Goal: Find specific page/section: Find specific page/section

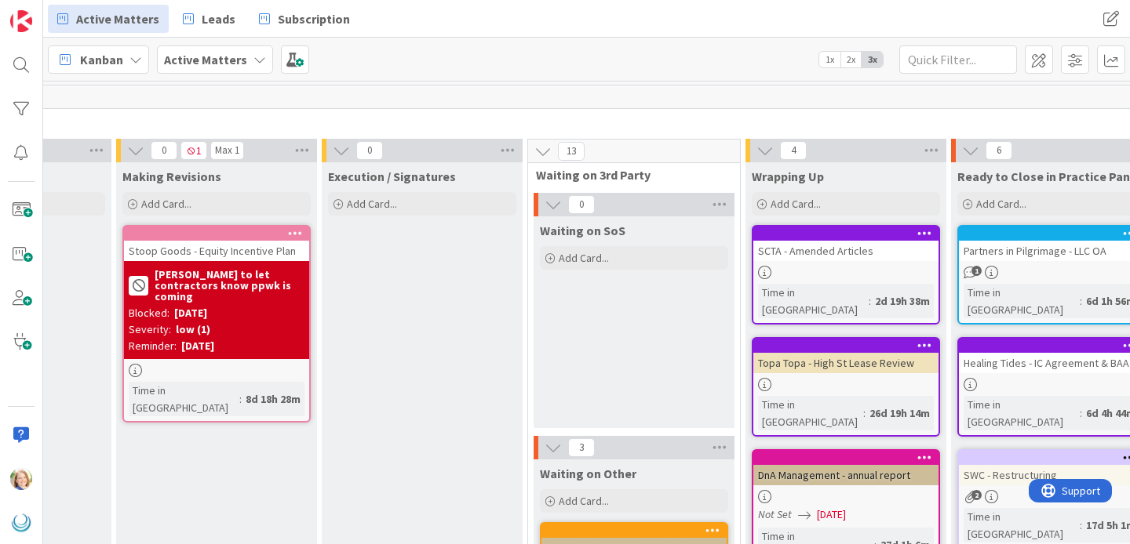
scroll to position [0, 1700]
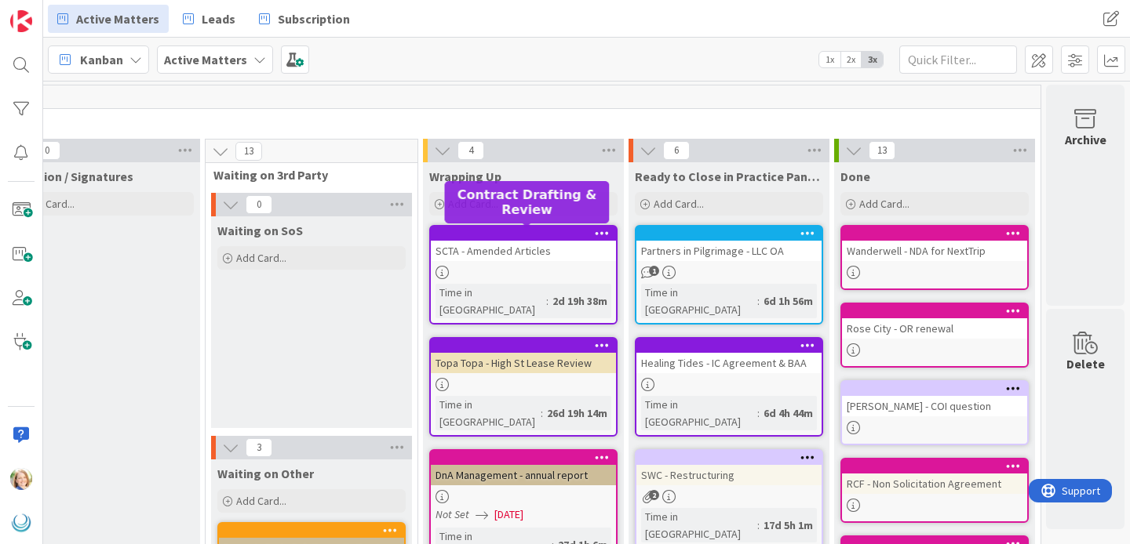
click at [525, 231] on div at bounding box center [527, 233] width 178 height 11
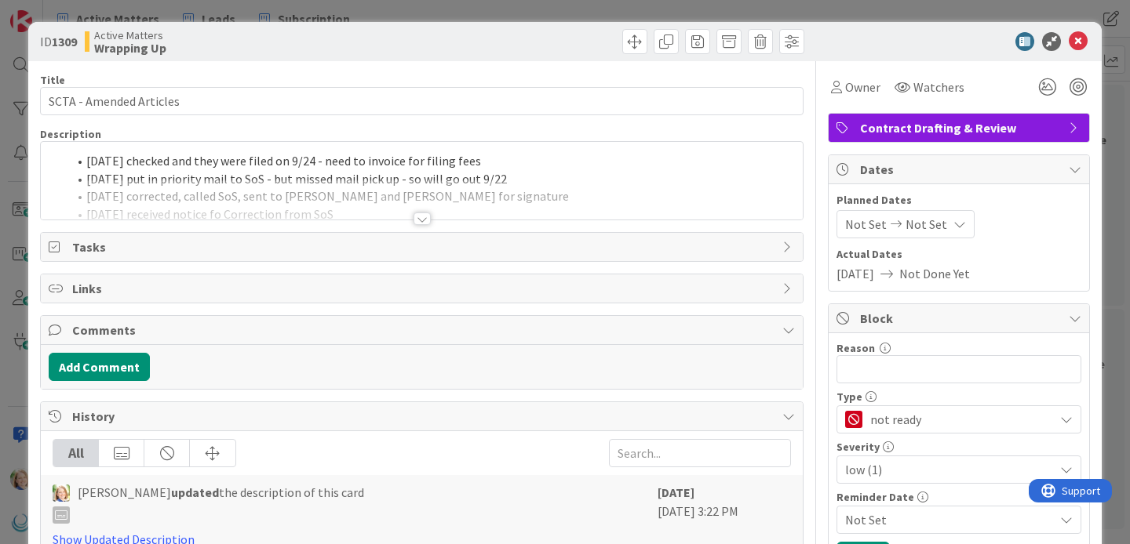
click at [89, 163] on div "[DATE] checked and they were filed on 9/24 - need to invoice for filing fees [D…" at bounding box center [422, 181] width 762 height 78
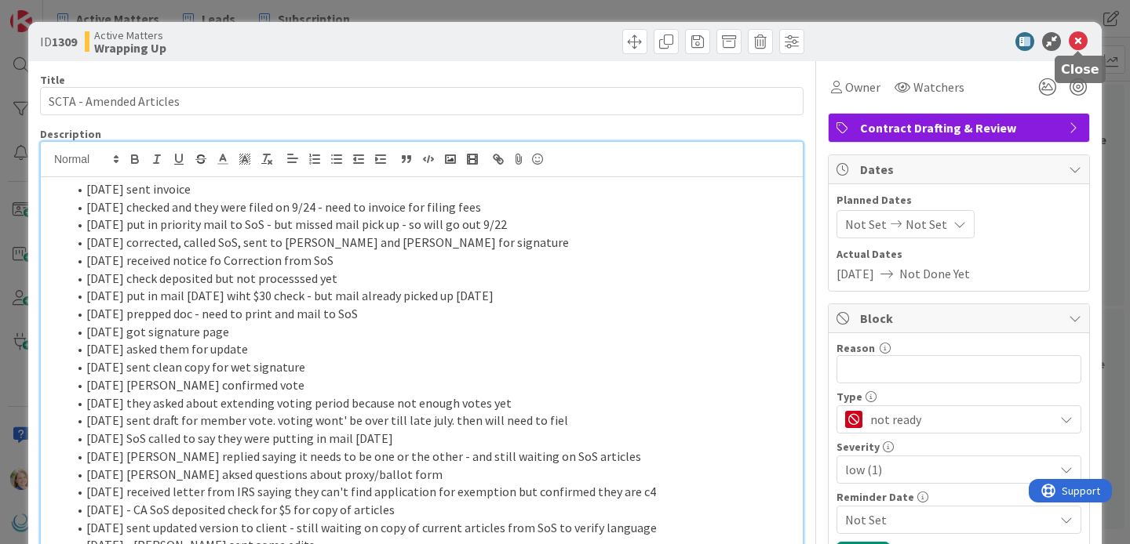
click at [1078, 42] on icon at bounding box center [1077, 41] width 19 height 19
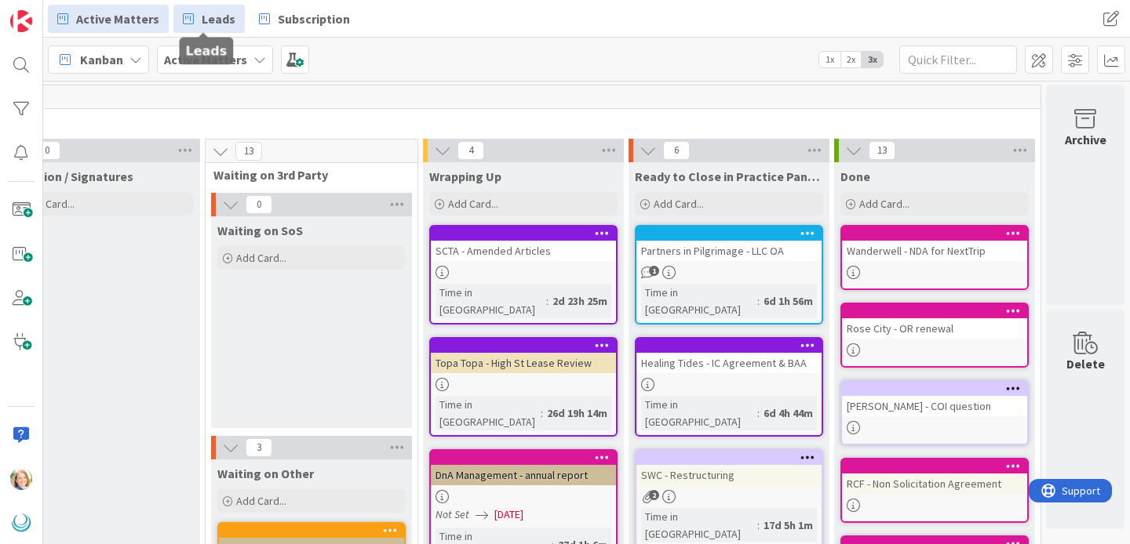
click at [209, 10] on span "Leads" at bounding box center [219, 18] width 34 height 19
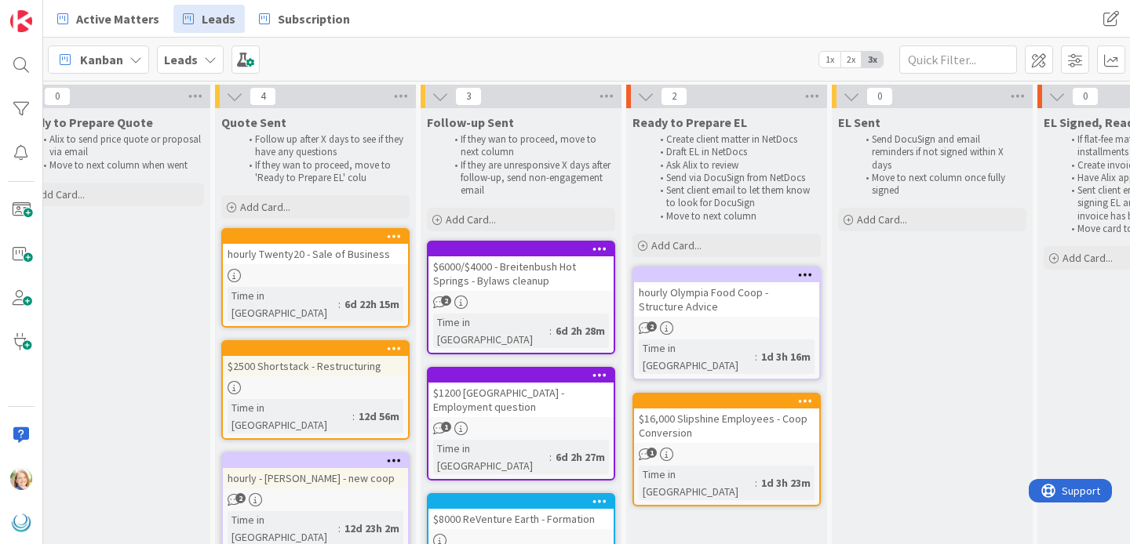
scroll to position [0, 780]
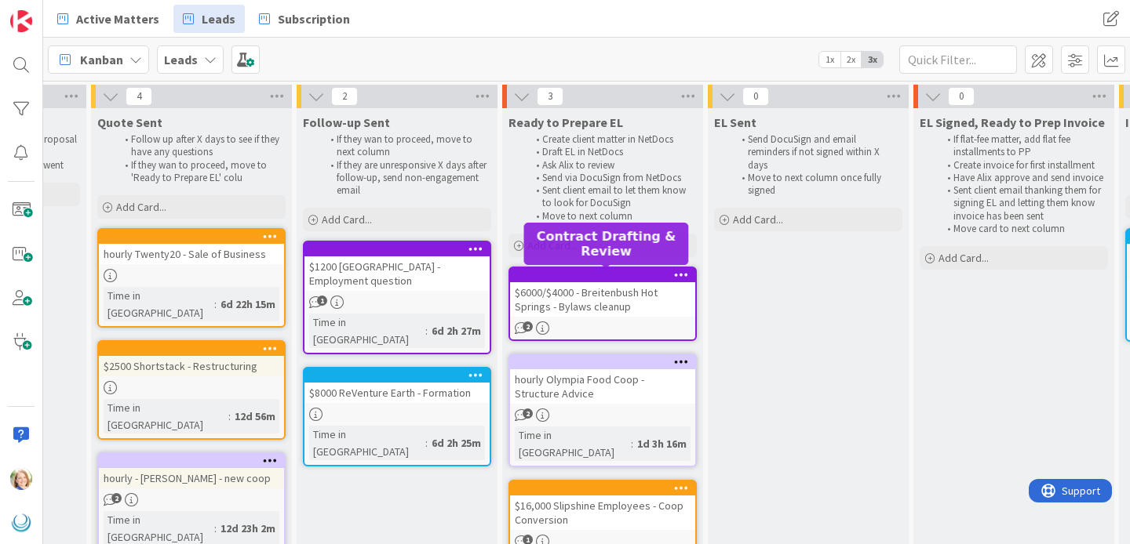
click at [596, 271] on div at bounding box center [606, 275] width 178 height 11
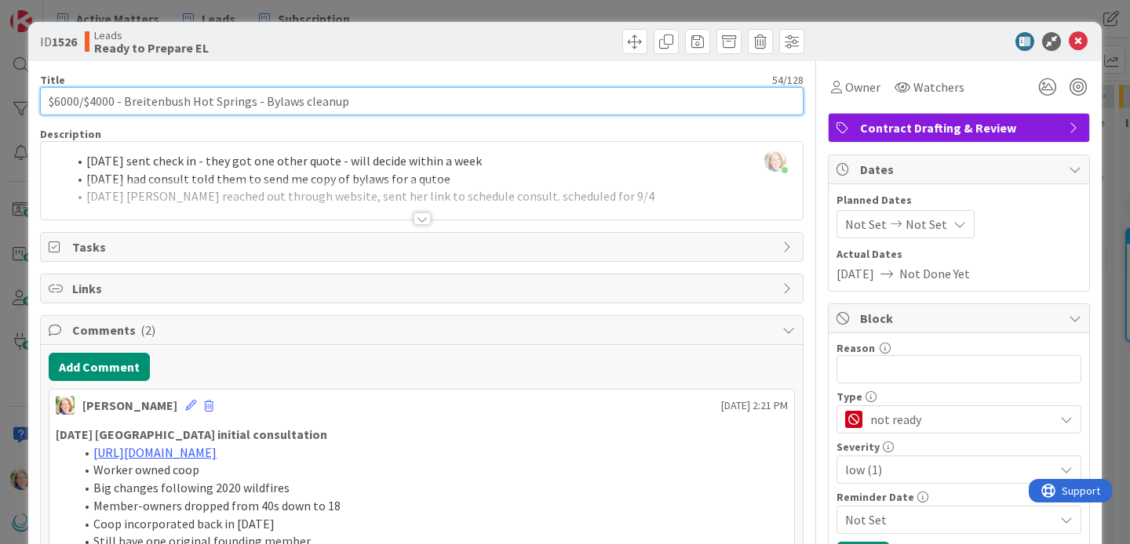
drag, startPoint x: 115, startPoint y: 99, endPoint x: 79, endPoint y: 100, distance: 35.3
click at [79, 100] on input "$6000/$4000 - Breitenbush Hot Springs - Bylaws cleanup" at bounding box center [421, 101] width 763 height 28
type input "$6000 - Breitenbush Hot Springs - Bylaws cleanup"
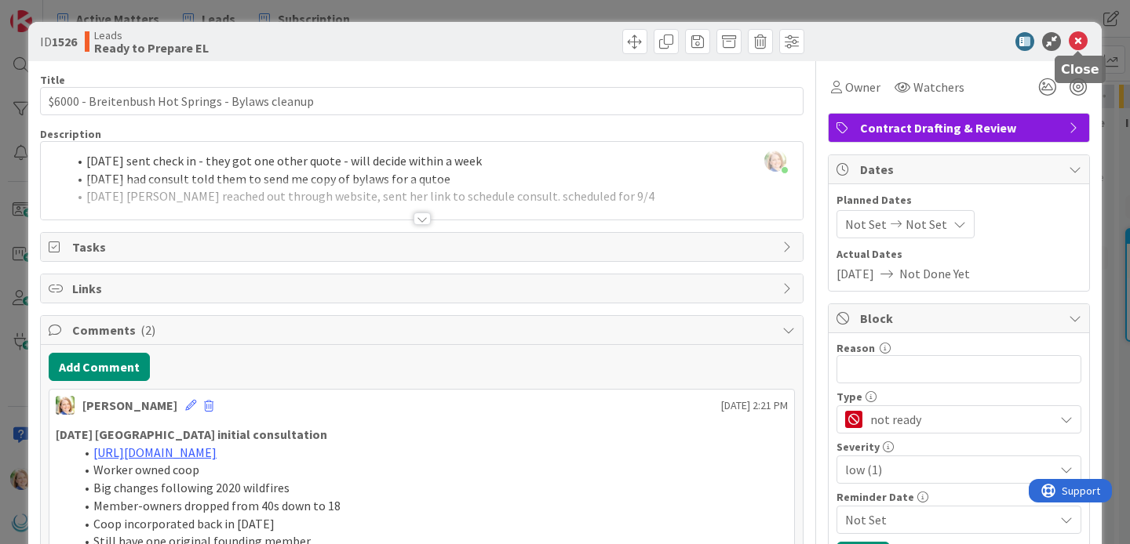
click at [1081, 42] on icon at bounding box center [1077, 41] width 19 height 19
